Goal: Task Accomplishment & Management: Use online tool/utility

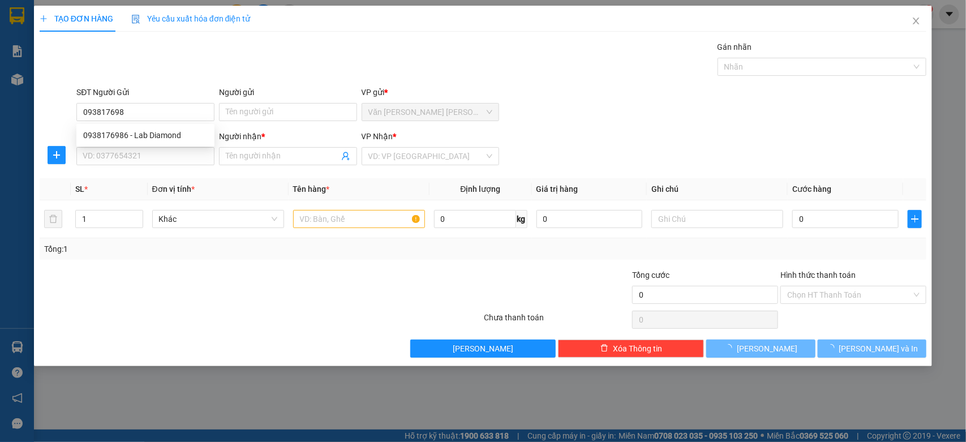
type input "0938176986"
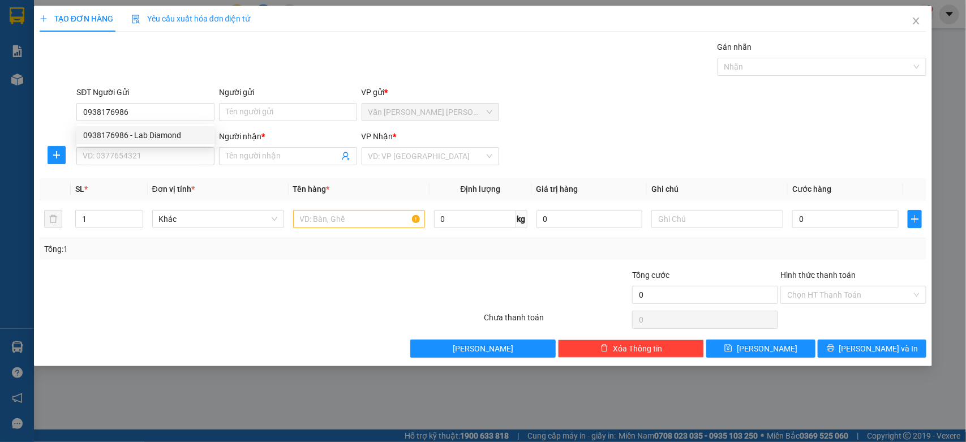
click at [150, 131] on div "0938176986 - Lab Diamond" at bounding box center [145, 135] width 125 height 12
type input "Lab Diamond"
type input "0949515044"
type input "Hậu"
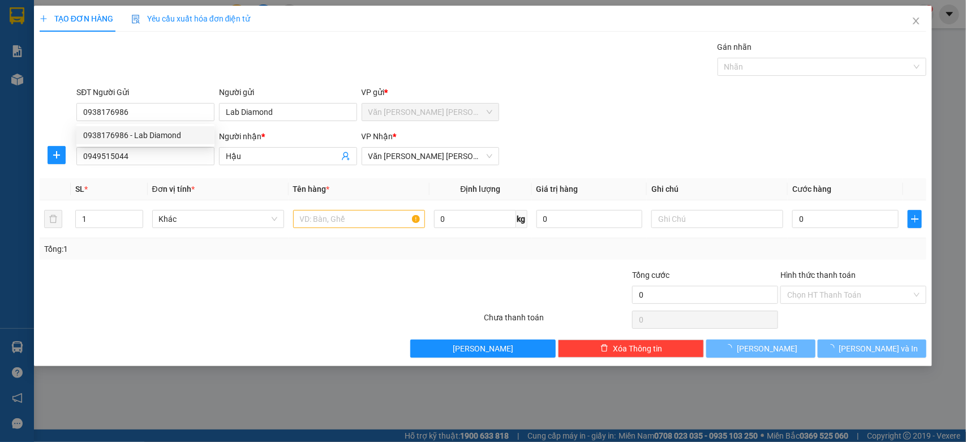
type input "40.000"
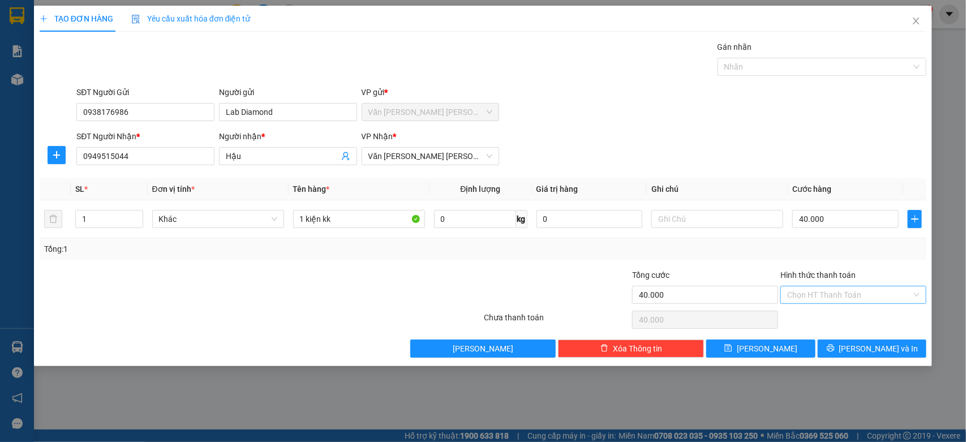
type input "0938176986"
click at [872, 296] on input "Hình thức thanh toán" at bounding box center [850, 294] width 125 height 17
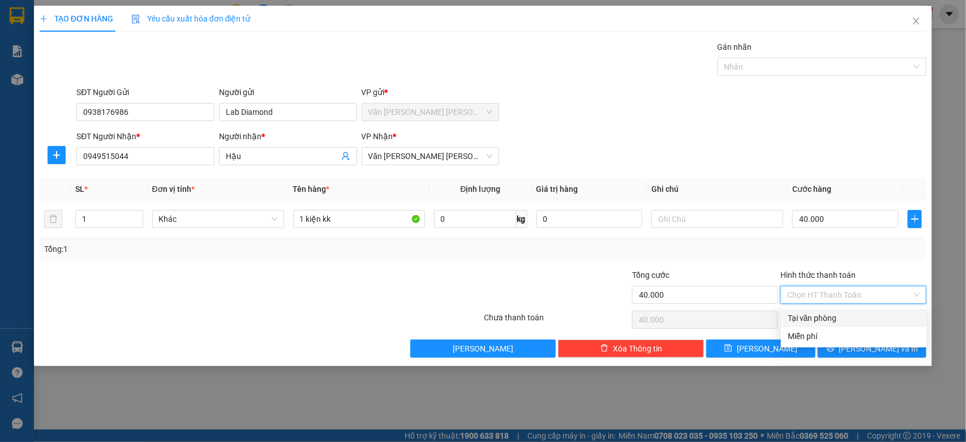
click at [850, 318] on div "Tại văn phòng" at bounding box center [854, 318] width 132 height 12
type input "0"
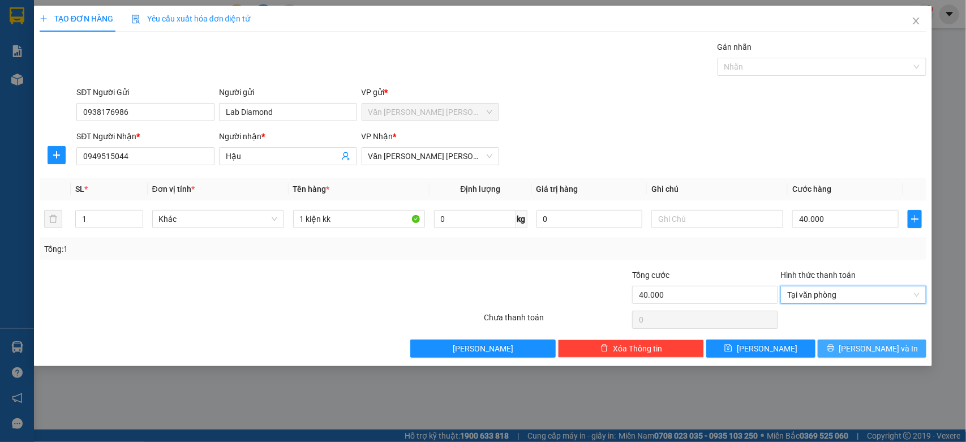
click at [879, 346] on span "[PERSON_NAME] và In" at bounding box center [879, 349] width 79 height 12
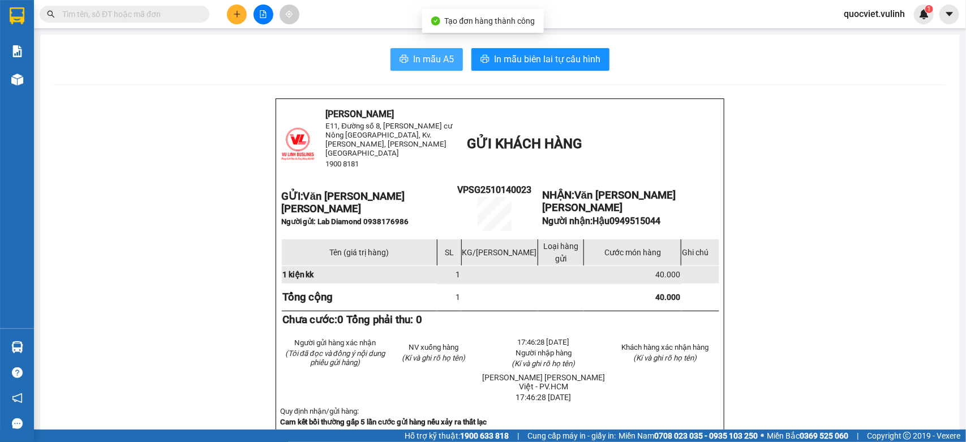
click at [443, 58] on span "In mẫu A5" at bounding box center [433, 59] width 41 height 14
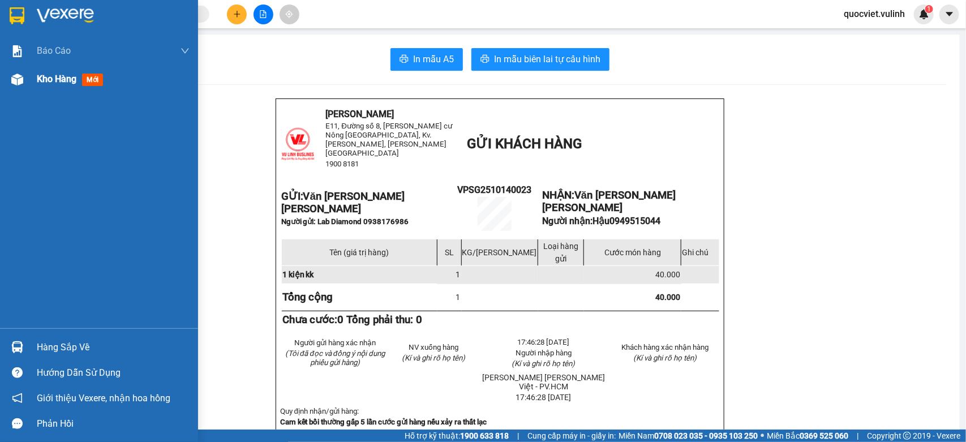
click at [29, 83] on div "Kho hàng mới" at bounding box center [99, 79] width 198 height 28
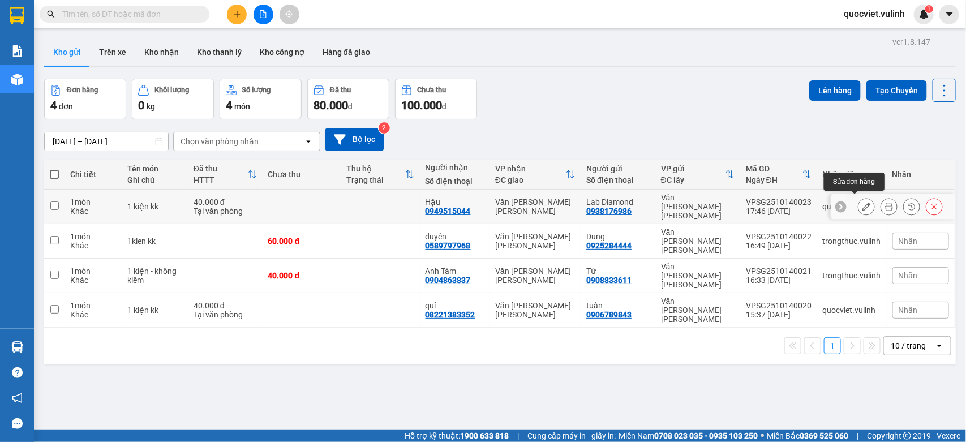
click at [863, 203] on icon at bounding box center [867, 207] width 8 height 8
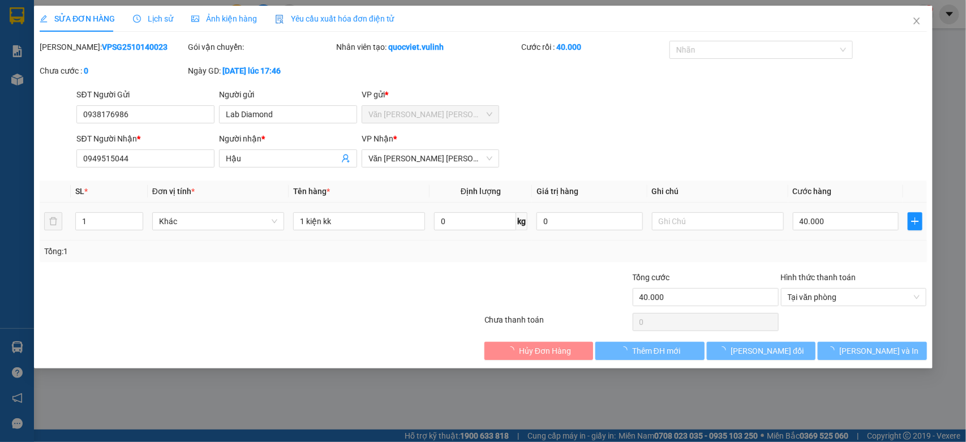
type input "0938176986"
type input "Lab Diamond"
type input "0949515044"
type input "Hậu"
type input "40.000"
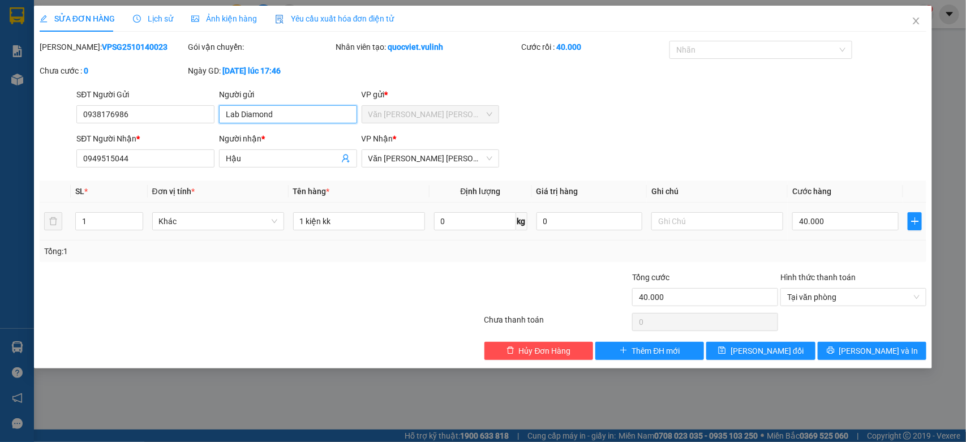
drag, startPoint x: 307, startPoint y: 109, endPoint x: 0, endPoint y: 182, distance: 315.4
click at [0, 161] on div "SỬA ĐƠN HÀNG Lịch sử [PERSON_NAME] hàng Yêu cầu xuất [PERSON_NAME] điện tử Tota…" at bounding box center [483, 221] width 966 height 442
drag, startPoint x: 159, startPoint y: 117, endPoint x: 0, endPoint y: 242, distance: 201.9
click at [0, 210] on div "SỬA ĐƠN HÀNG Lịch sử [PERSON_NAME] hàng Yêu cầu xuất [PERSON_NAME] điện tử Tota…" at bounding box center [483, 221] width 966 height 442
drag, startPoint x: 276, startPoint y: 164, endPoint x: 0, endPoint y: 215, distance: 280.9
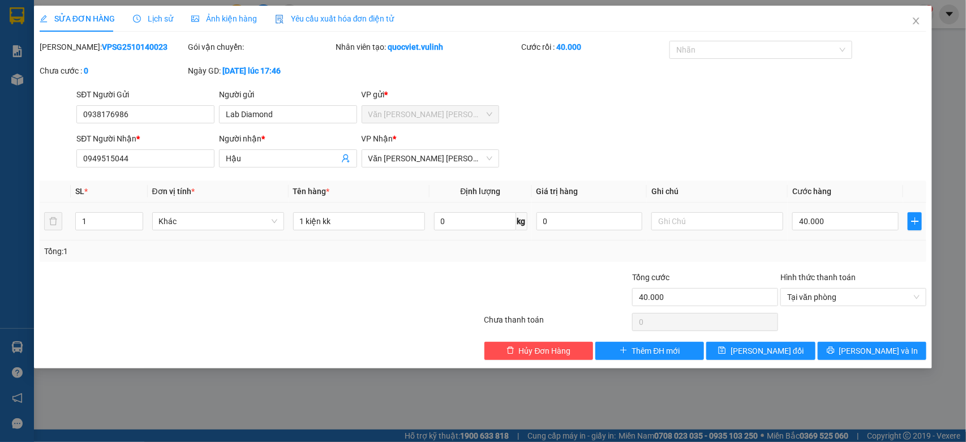
click at [0, 215] on div "SỬA ĐƠN HÀNG Lịch sử [PERSON_NAME] hàng Yêu cầu xuất [PERSON_NAME] điện tử Tota…" at bounding box center [483, 221] width 966 height 442
drag, startPoint x: 153, startPoint y: 164, endPoint x: 0, endPoint y: 206, distance: 158.3
click at [0, 209] on div "SỬA ĐƠN HÀNG Lịch sử [PERSON_NAME] hàng Yêu cầu xuất [PERSON_NAME] điện tử Tota…" at bounding box center [483, 221] width 966 height 442
click at [918, 21] on icon "close" at bounding box center [916, 20] width 9 height 9
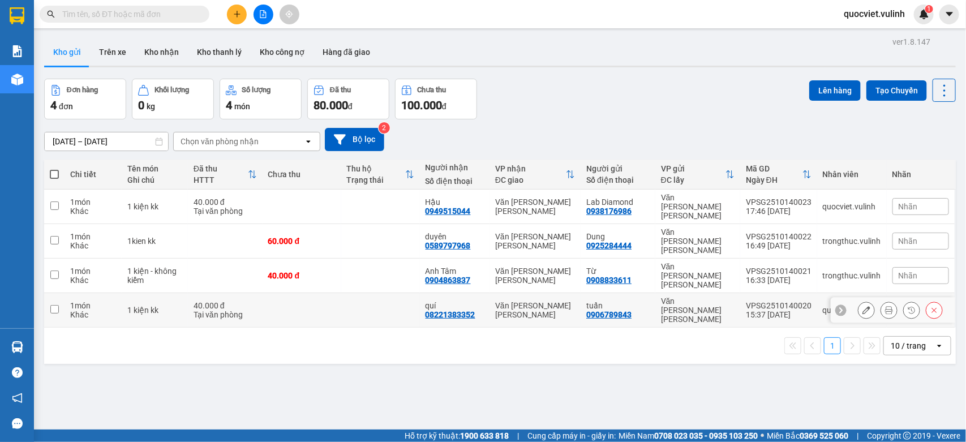
click at [406, 293] on td at bounding box center [380, 310] width 79 height 35
checkbox input "true"
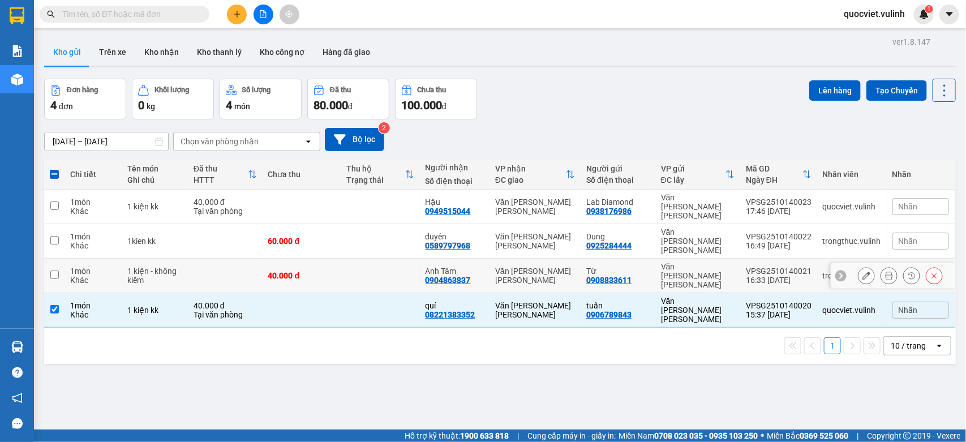
click at [433, 267] on div "Anh Tâm" at bounding box center [455, 271] width 58 height 9
checkbox input "true"
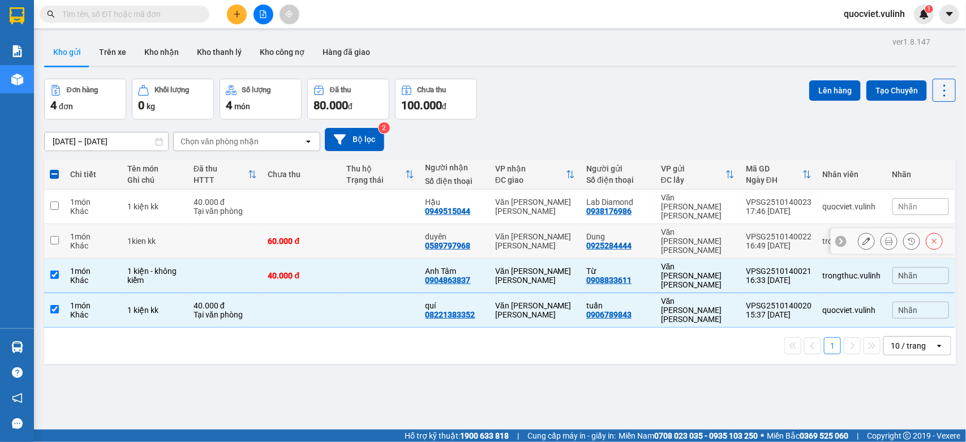
click at [453, 241] on div "0589797968" at bounding box center [448, 245] width 45 height 9
click at [490, 224] on td "Văn [PERSON_NAME] [PERSON_NAME]" at bounding box center [535, 241] width 91 height 35
checkbox input "true"
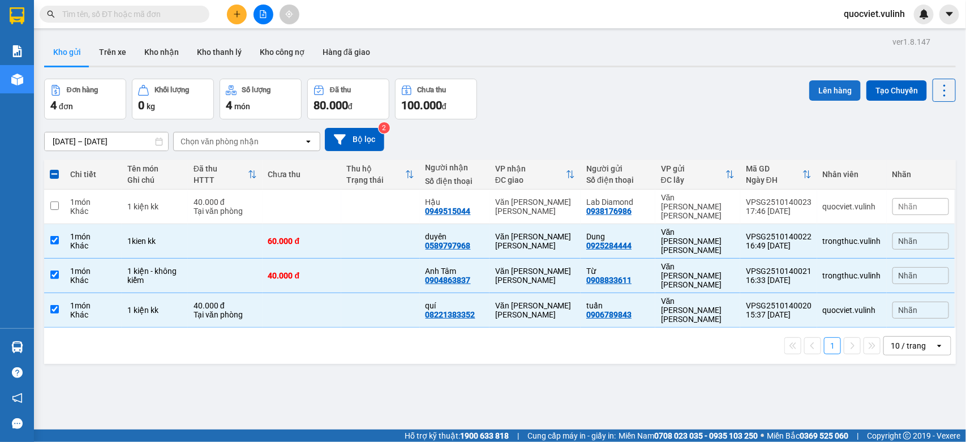
click at [819, 88] on button "Lên hàng" at bounding box center [836, 90] width 52 height 20
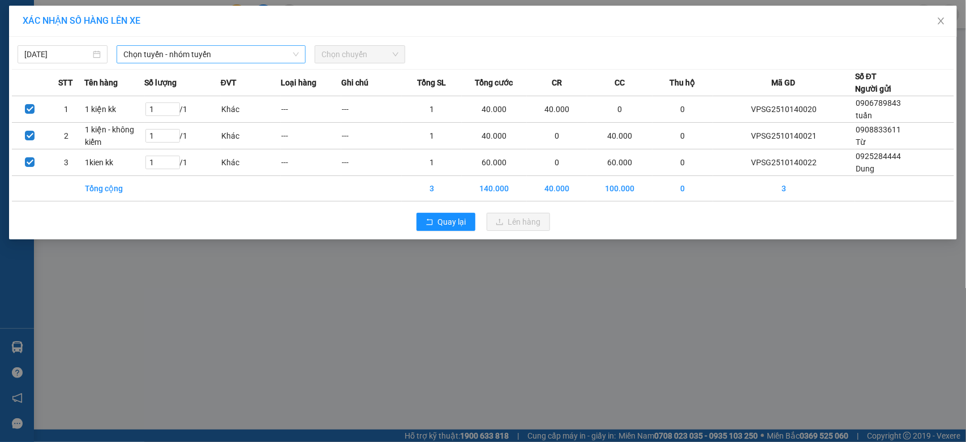
click at [250, 53] on span "Chọn tuyến - nhóm tuyến" at bounding box center [211, 54] width 176 height 17
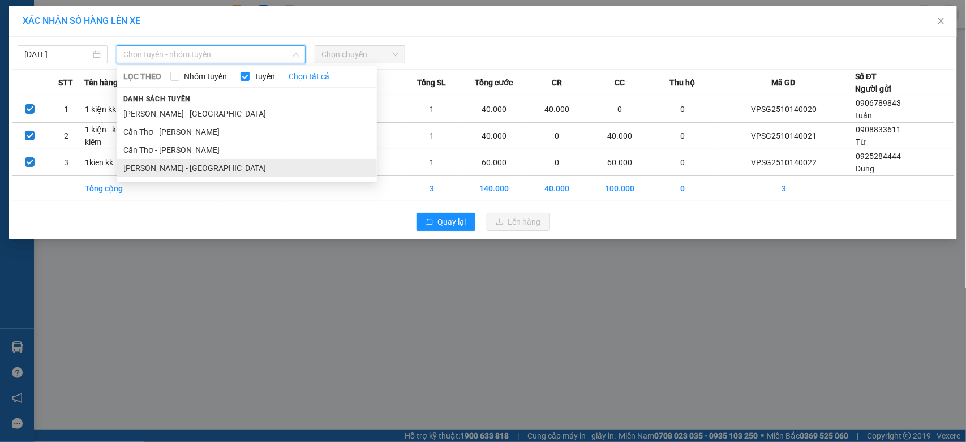
click at [210, 173] on li "[PERSON_NAME] - [GEOGRAPHIC_DATA]" at bounding box center [247, 168] width 260 height 18
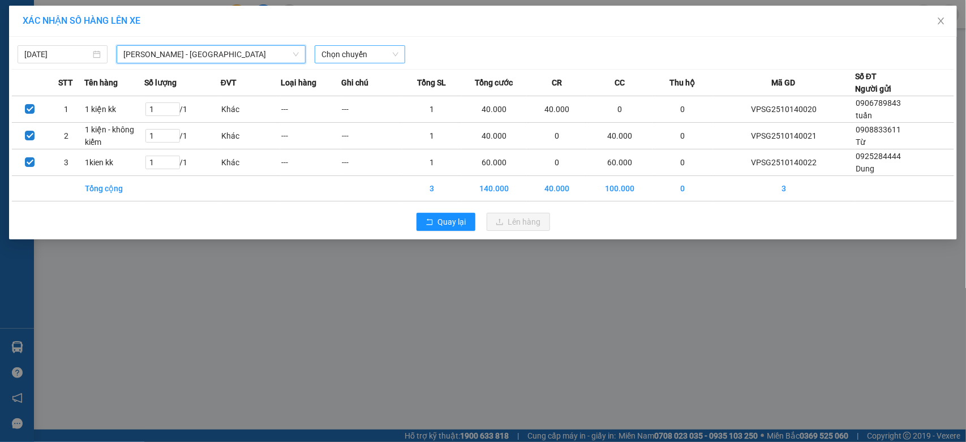
click at [367, 50] on span "Chọn chuyến" at bounding box center [360, 54] width 76 height 17
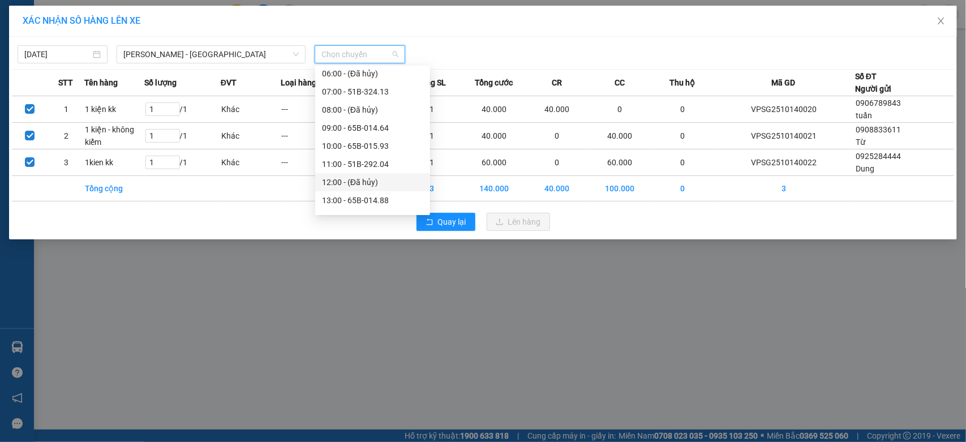
scroll to position [189, 0]
click at [385, 173] on div "17:00 - 51B-276.56" at bounding box center [372, 178] width 101 height 12
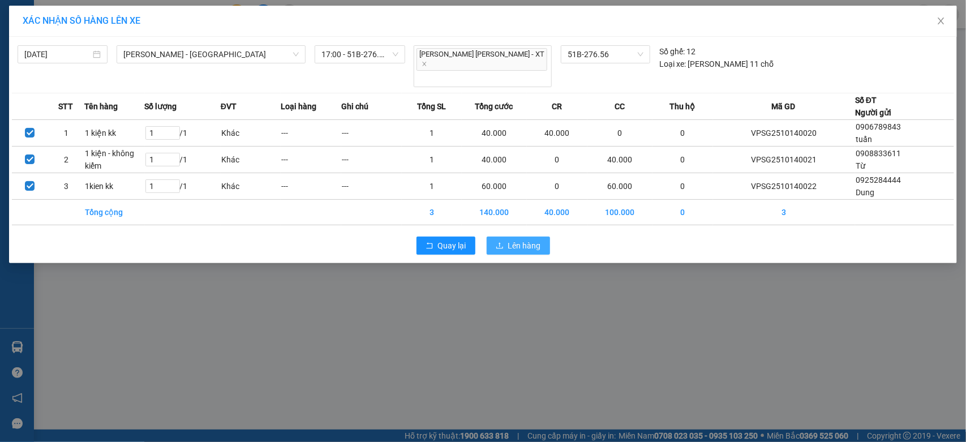
click at [532, 237] on button "Lên hàng" at bounding box center [518, 246] width 63 height 18
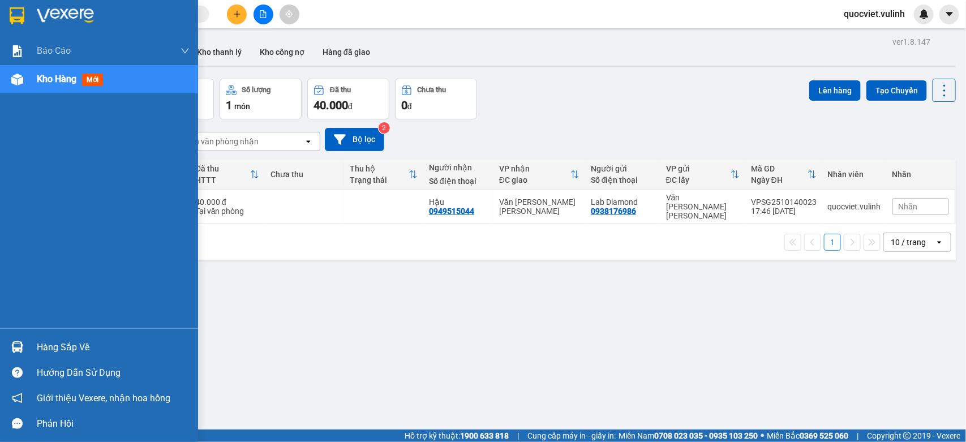
click at [55, 344] on div "Hàng sắp về" at bounding box center [113, 347] width 153 height 17
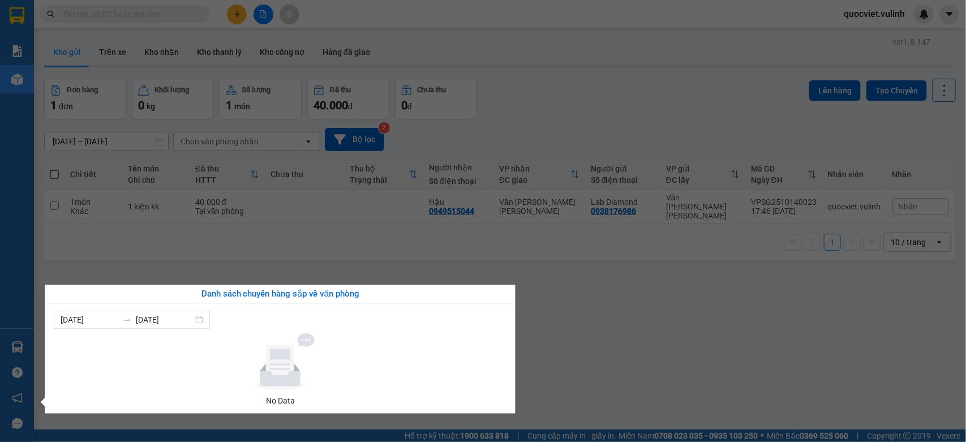
click at [527, 307] on section "Kết quả [PERSON_NAME] ( 0 ) Bộ lọc No Data quocviet.vulinh [PERSON_NAME] BC hàn…" at bounding box center [483, 221] width 966 height 442
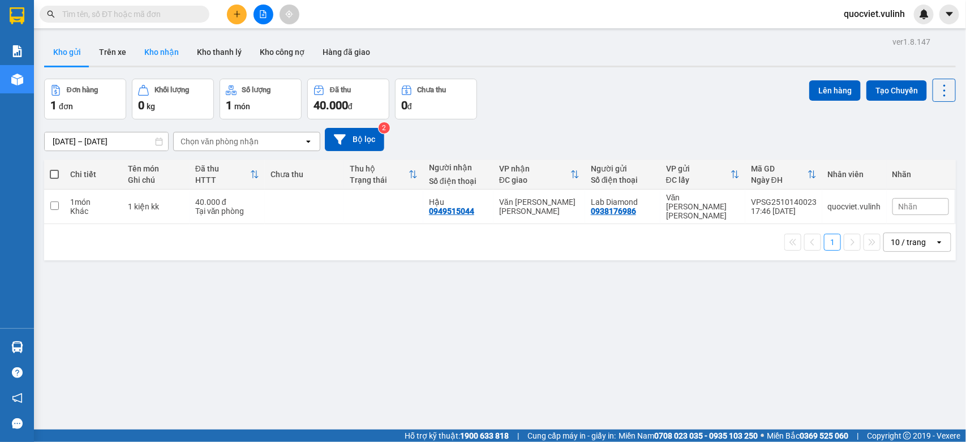
click at [152, 54] on button "Kho nhận" at bounding box center [161, 51] width 53 height 27
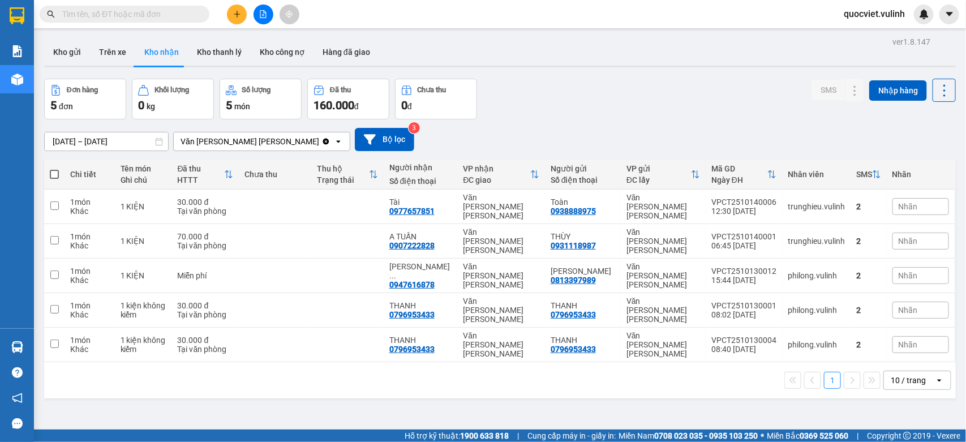
click at [91, 129] on div "[DATE] – [DATE] Press the down arrow key to interact with the calendar and sele…" at bounding box center [500, 139] width 912 height 23
click at [92, 132] on input "[DATE] – [DATE]" at bounding box center [106, 141] width 123 height 18
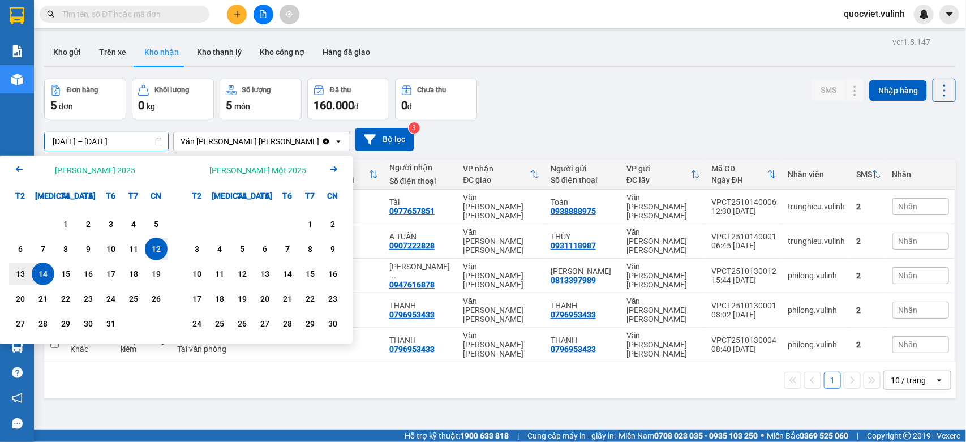
click at [100, 143] on input "[DATE] – [DATE]" at bounding box center [106, 141] width 123 height 18
click at [16, 172] on icon "Arrow Left" at bounding box center [19, 169] width 14 height 14
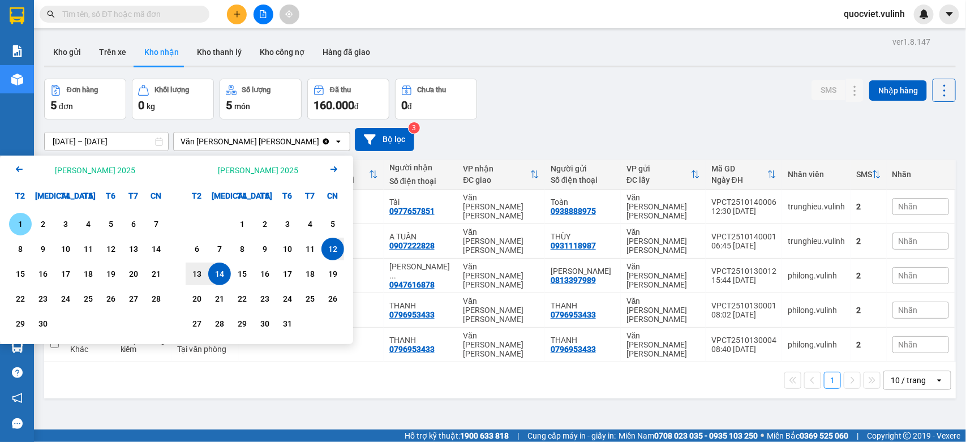
click at [26, 221] on div "1" at bounding box center [20, 224] width 16 height 14
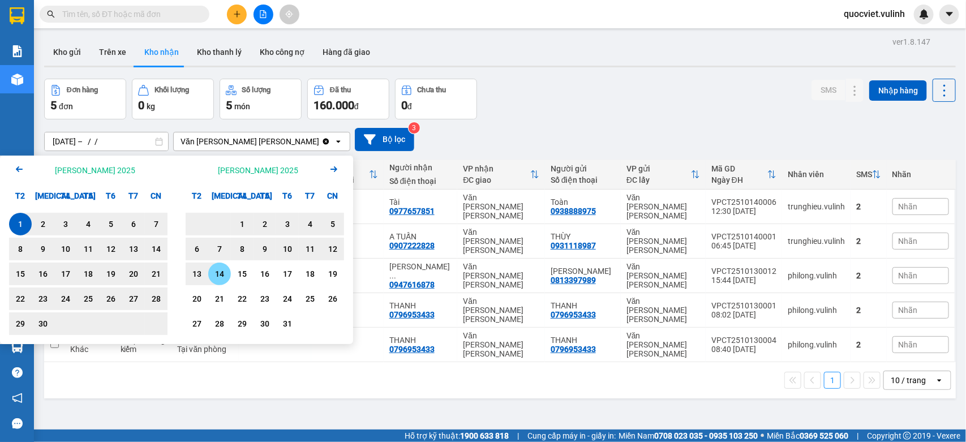
click at [211, 276] on div "14" at bounding box center [219, 274] width 23 height 23
type input "[DATE] – [DATE]"
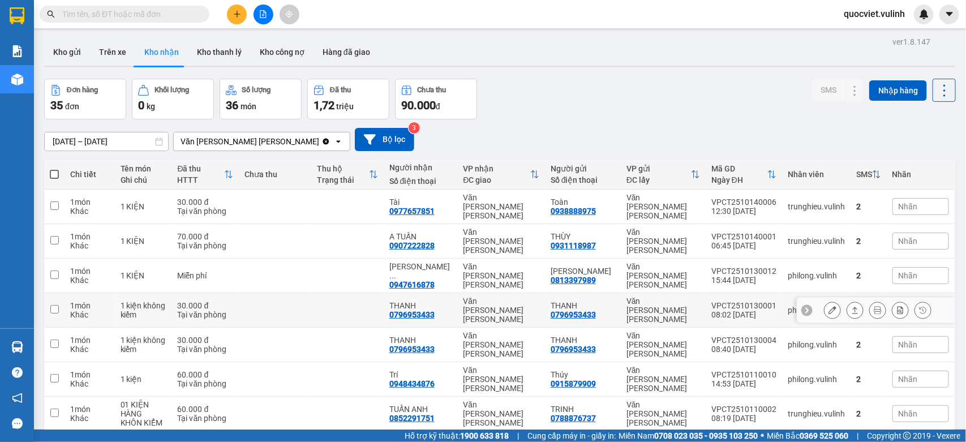
scroll to position [81, 0]
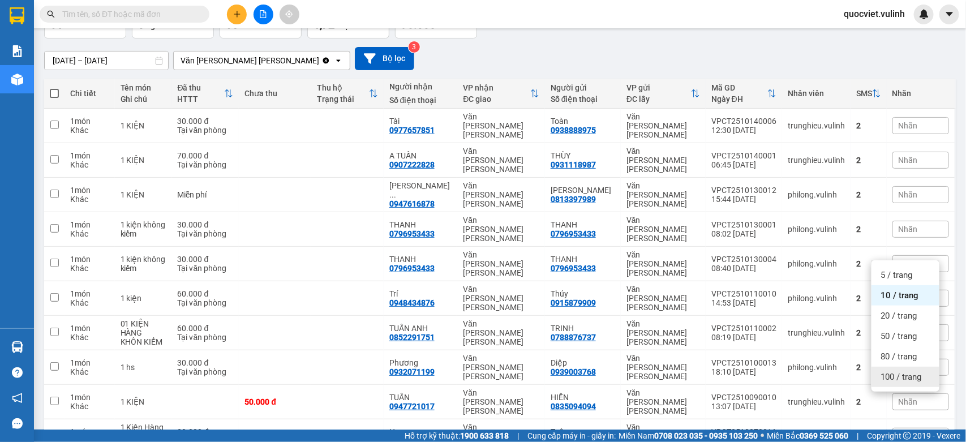
click at [879, 374] on div "100 / trang" at bounding box center [906, 377] width 68 height 20
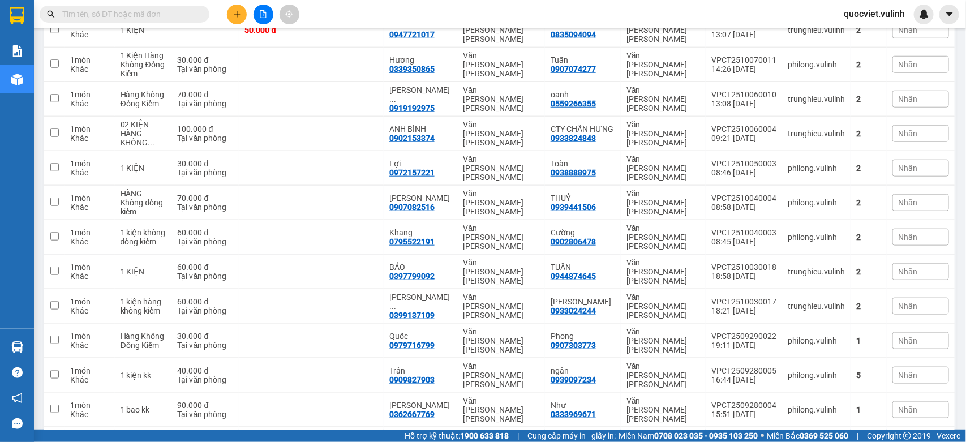
scroll to position [0, 0]
